Goal: Entertainment & Leisure: Consume media (video, audio)

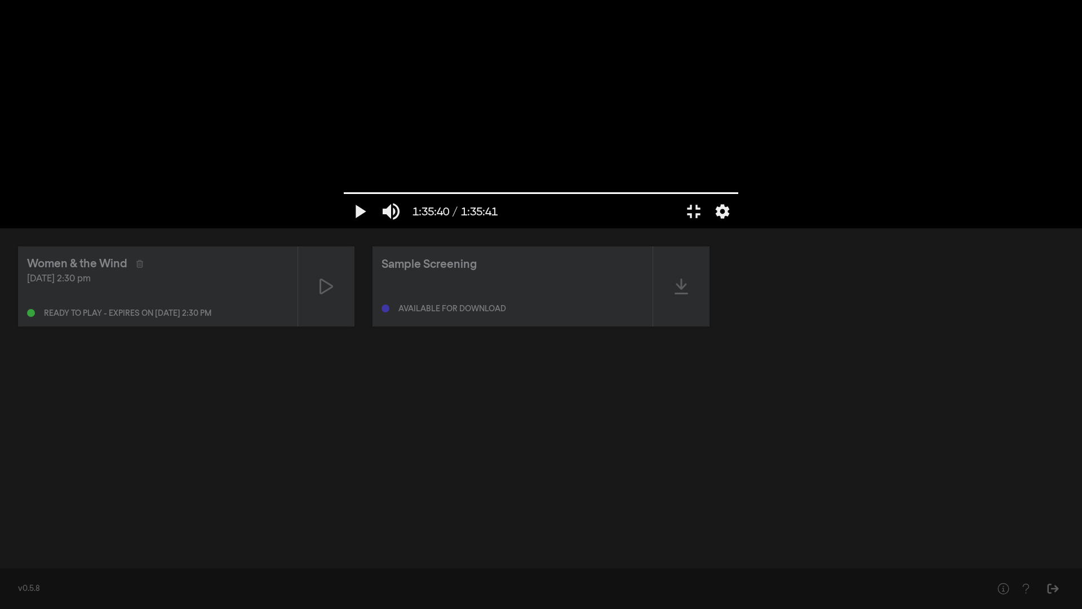
drag, startPoint x: 1010, startPoint y: 576, endPoint x: 666, endPoint y: 479, distance: 357.7
click at [666, 228] on div at bounding box center [541, 114] width 406 height 228
click at [338, 228] on div at bounding box center [541, 114] width 406 height 228
click at [738, 196] on input "Перемотка" at bounding box center [541, 192] width 394 height 7
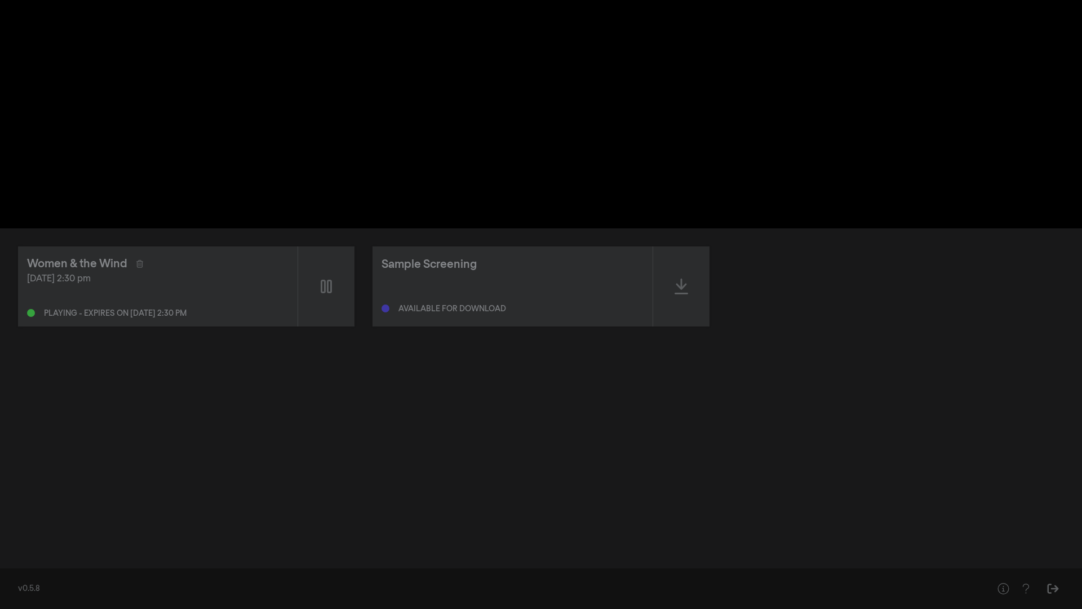
click at [738, 196] on input "Перемотка" at bounding box center [541, 192] width 394 height 7
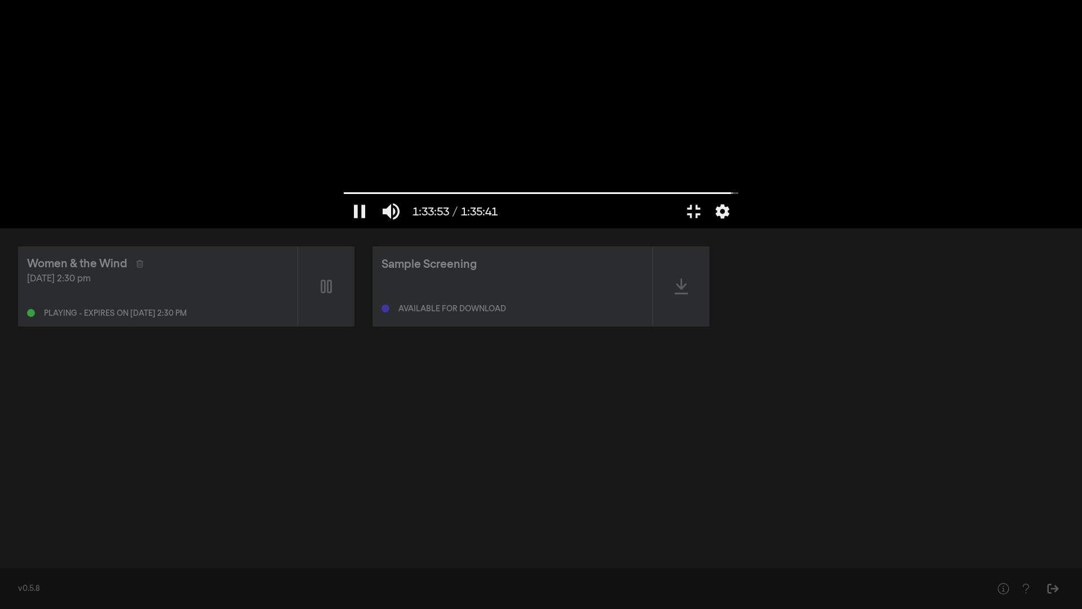
click at [744, 228] on div at bounding box center [541, 114] width 406 height 228
click at [344, 228] on button "play_arrow" at bounding box center [360, 211] width 32 height 34
click at [344, 228] on button "pause" at bounding box center [360, 211] width 32 height 34
click at [344, 228] on button "play_arrow" at bounding box center [360, 211] width 32 height 34
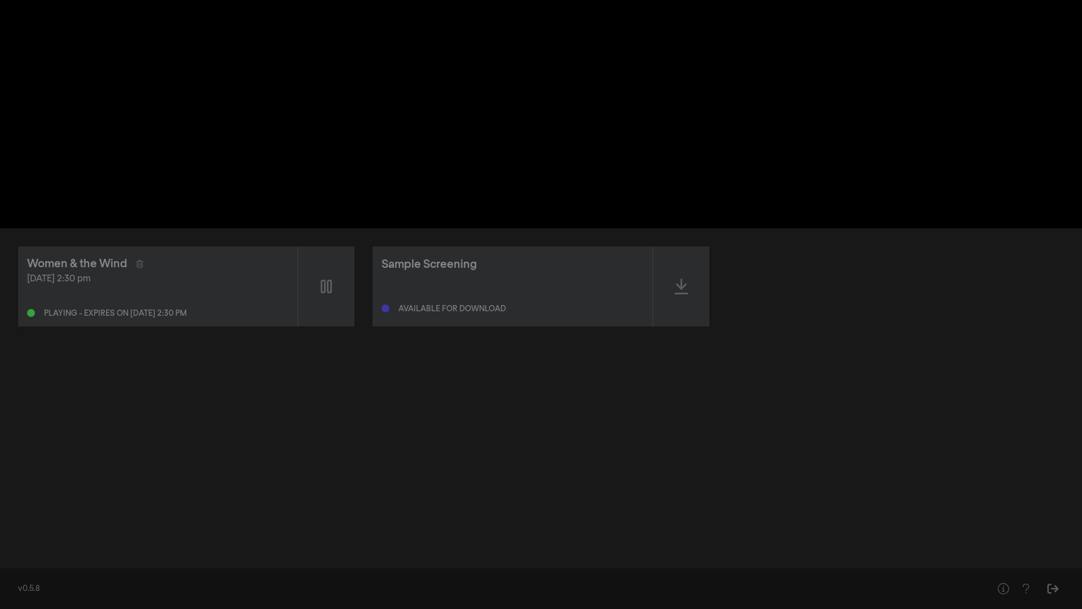
click at [344, 228] on button "pause" at bounding box center [360, 211] width 32 height 34
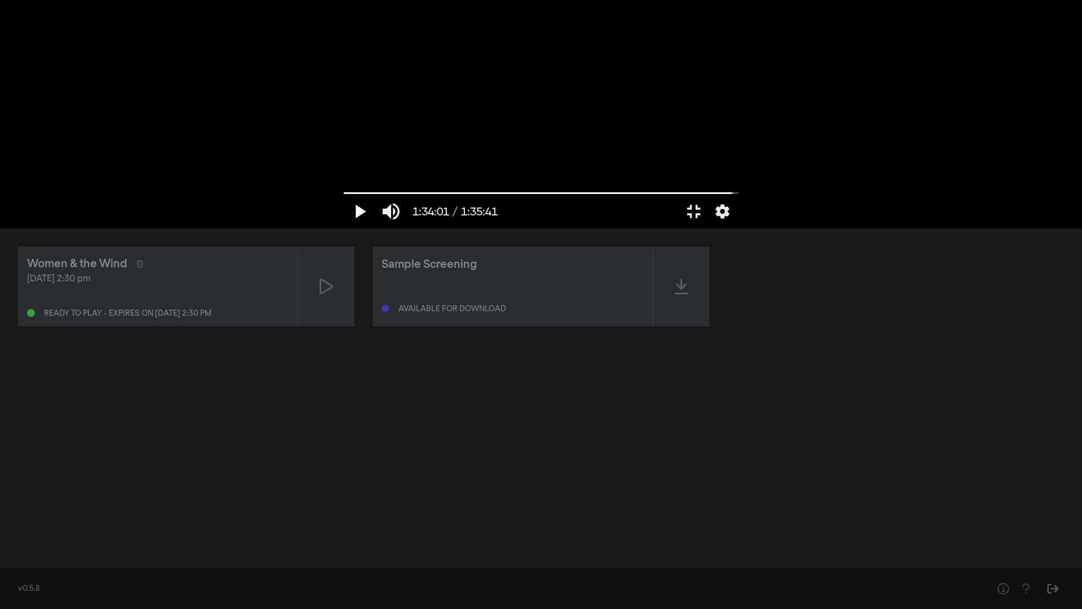
click at [344, 228] on button "play_arrow" at bounding box center [360, 211] width 32 height 34
click at [738, 196] on input "Перемотка" at bounding box center [541, 192] width 394 height 7
drag, startPoint x: 1056, startPoint y: 574, endPoint x: 849, endPoint y: 425, distance: 255.2
click at [738, 197] on input "Перемотка" at bounding box center [541, 193] width 394 height 7
click at [738, 196] on input "Перемотка" at bounding box center [541, 192] width 394 height 7
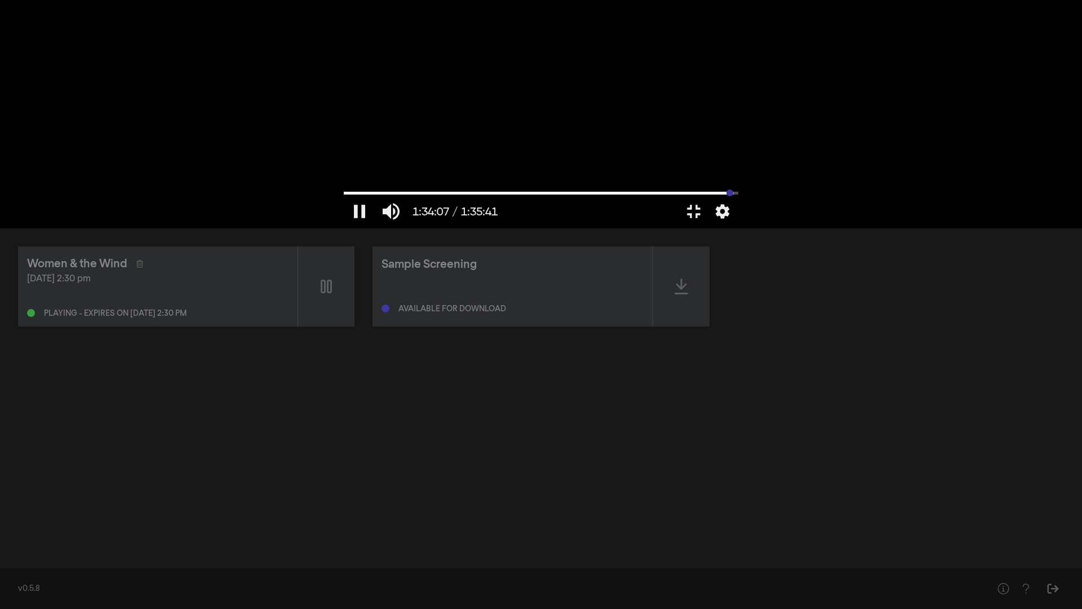
click at [738, 196] on input "Перемотка" at bounding box center [541, 192] width 394 height 7
drag, startPoint x: 1031, startPoint y: 575, endPoint x: 1048, endPoint y: 526, distance: 52.4
click at [744, 228] on div at bounding box center [541, 114] width 406 height 228
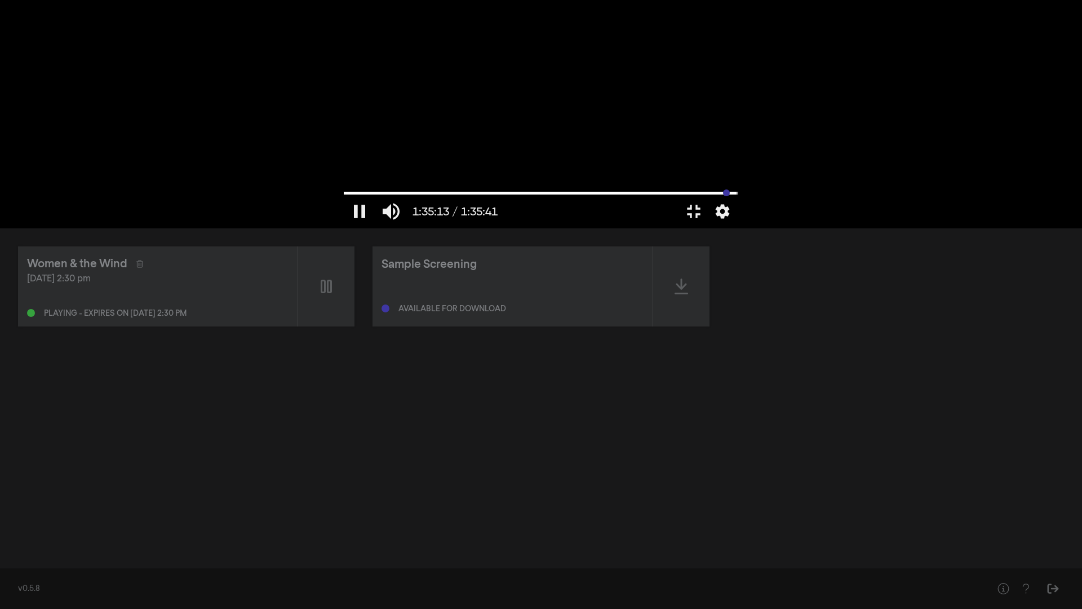
click at [738, 196] on input "Перемотка" at bounding box center [541, 192] width 394 height 7
click at [744, 228] on div at bounding box center [541, 114] width 406 height 228
click at [738, 196] on input "Перемотка" at bounding box center [541, 192] width 394 height 7
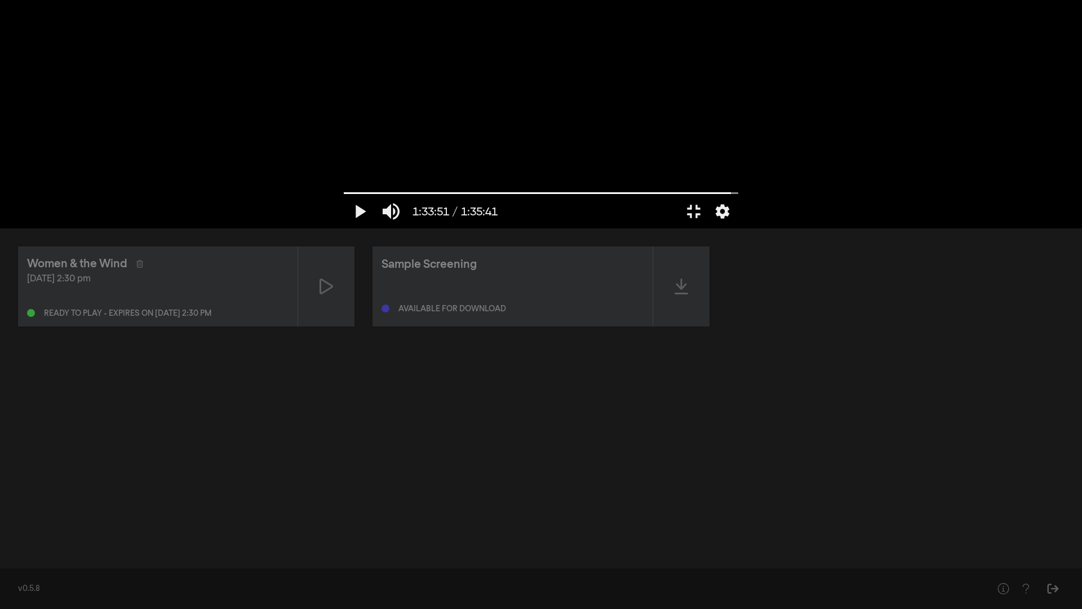
click at [744, 74] on div at bounding box center [541, 114] width 406 height 228
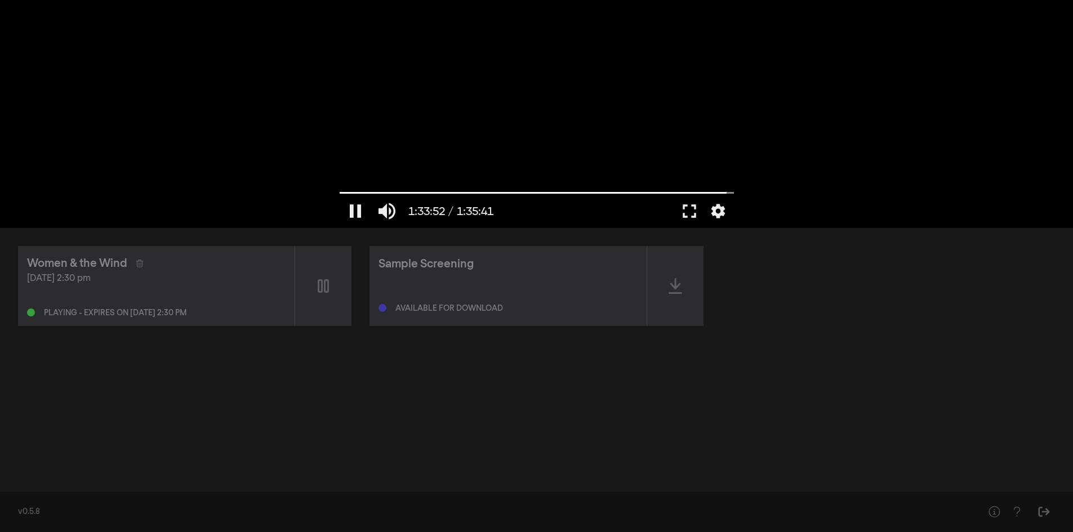
type input "5632.982819"
